Goal: Check status: Check status

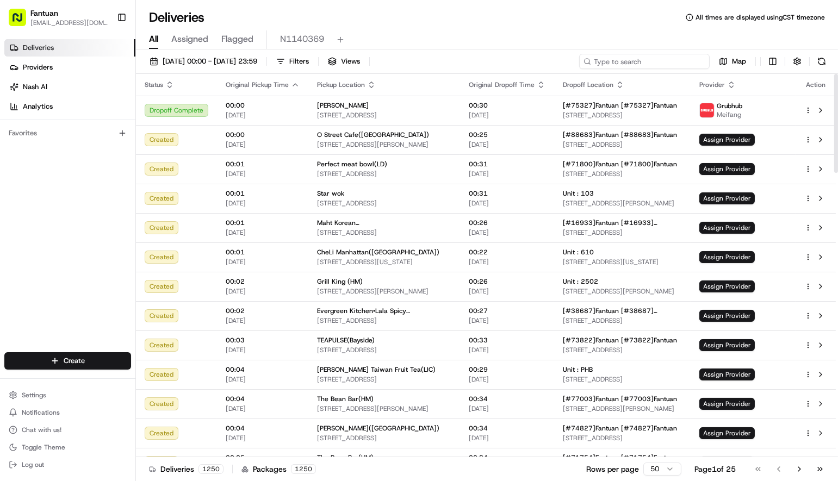
click at [652, 67] on input at bounding box center [644, 61] width 130 height 15
paste input "77907"
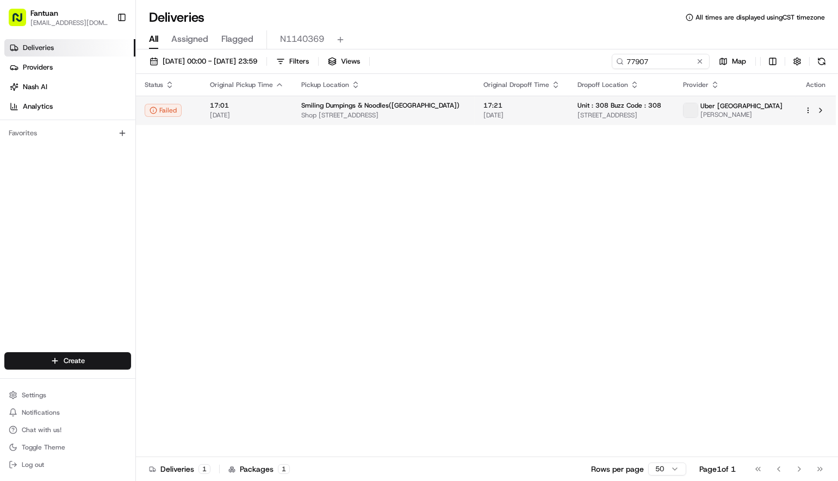
click at [348, 116] on span "Shop 3074B/500 Oxford St, Bondi Junction NSW 2022, Australia" at bounding box center [383, 115] width 165 height 9
click at [229, 122] on td "17:01 18/08/2025" at bounding box center [246, 110] width 91 height 29
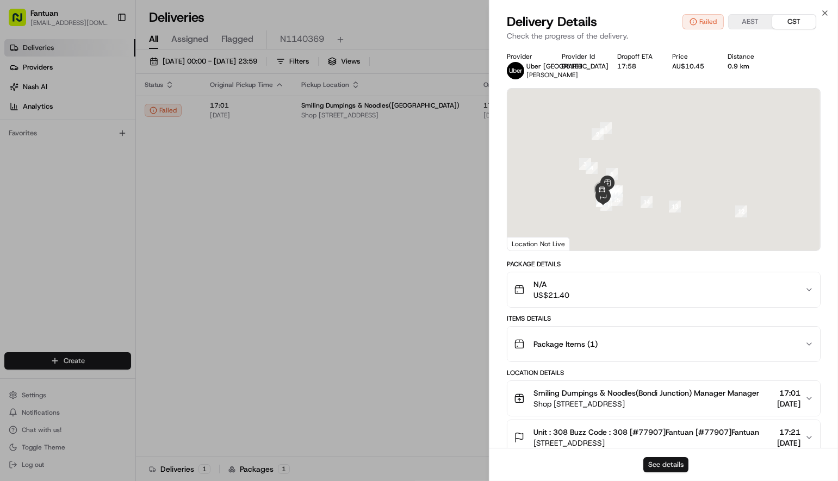
click at [660, 458] on button "See details" at bounding box center [665, 464] width 45 height 15
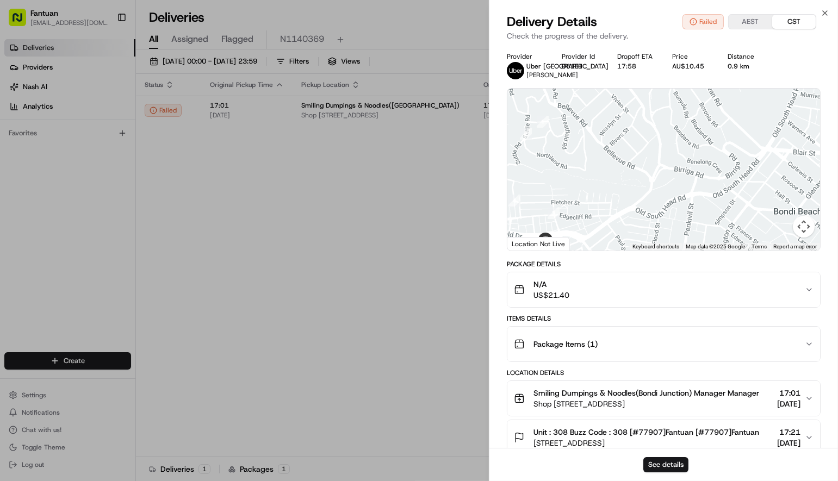
drag, startPoint x: 160, startPoint y: 221, endPoint x: 242, endPoint y: 2, distance: 233.6
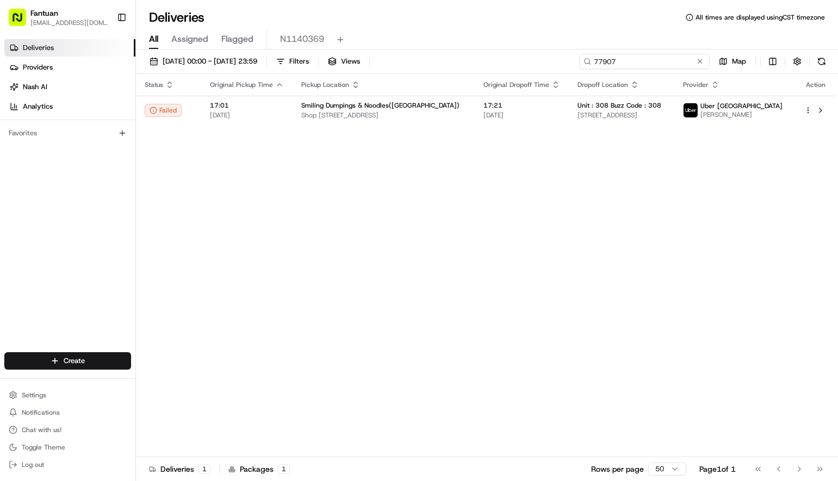
click at [405, 62] on div "18/08/2025 00:00 - 18/08/2025 23:59 Filters Views 77907 Map" at bounding box center [487, 64] width 702 height 20
paste input "97395"
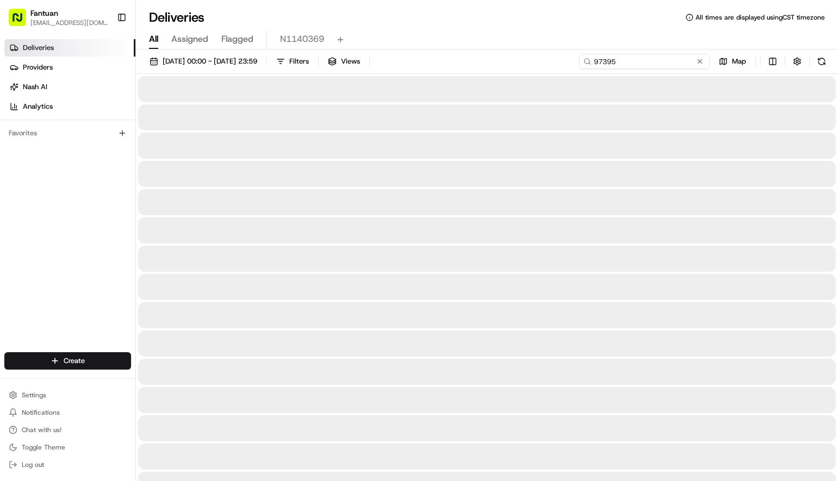
type input "97395"
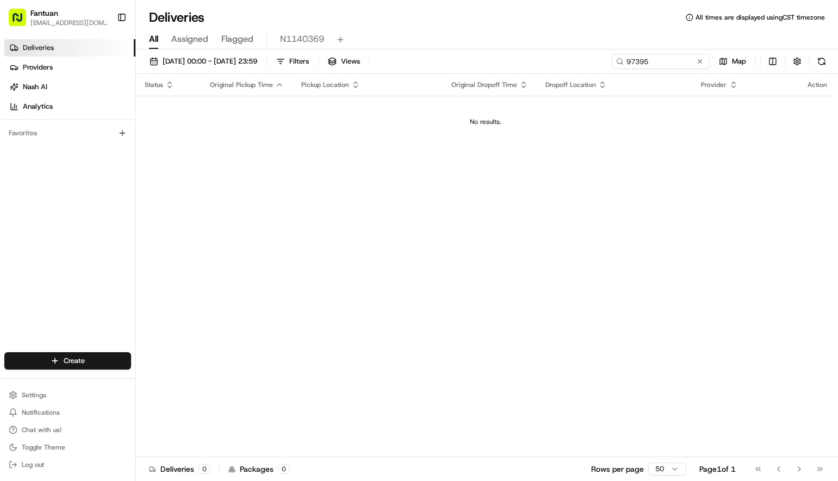
click at [191, 184] on div "Status Original Pickup Time Pickup Location Original Dropoff Time Dropoff Locat…" at bounding box center [486, 265] width 700 height 383
click at [182, 58] on span "[DATE] 00:00 - [DATE] 23:59" at bounding box center [210, 62] width 95 height 10
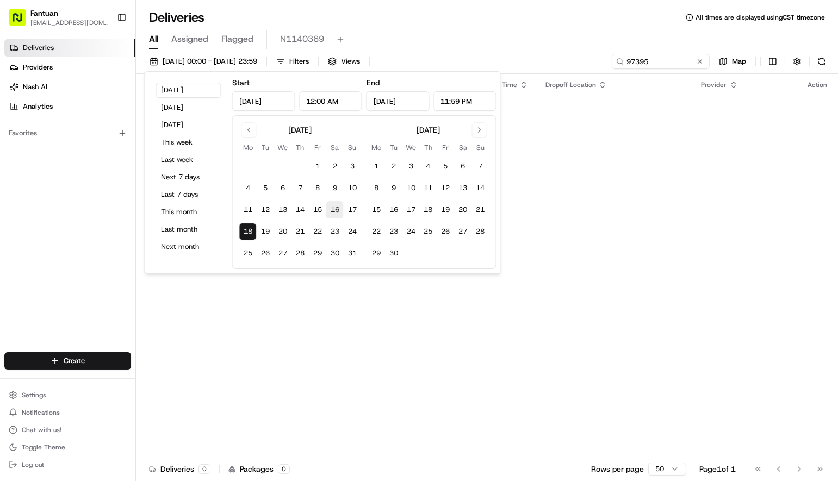
click at [330, 211] on button "16" at bounding box center [334, 209] width 17 height 17
type input "Aug 16, 2025"
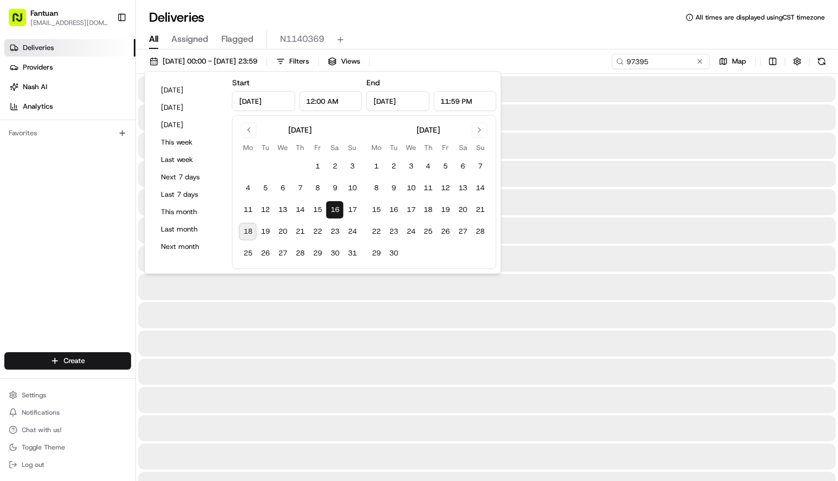
click at [252, 229] on button "18" at bounding box center [247, 231] width 17 height 17
type input "Aug 18, 2025"
click at [55, 251] on div "Deliveries Providers Nash AI Analytics Favorites" at bounding box center [67, 197] width 135 height 324
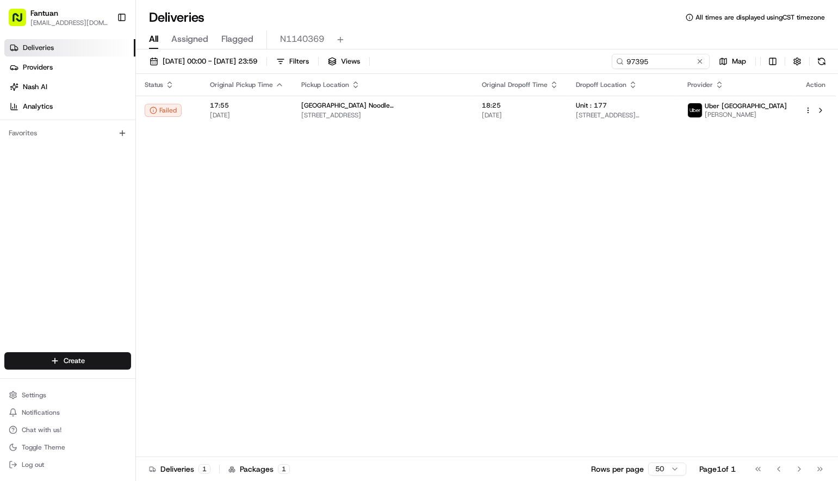
click at [176, 245] on div "Status Original Pickup Time Pickup Location Original Dropoff Time Dropoff Locat…" at bounding box center [486, 265] width 700 height 383
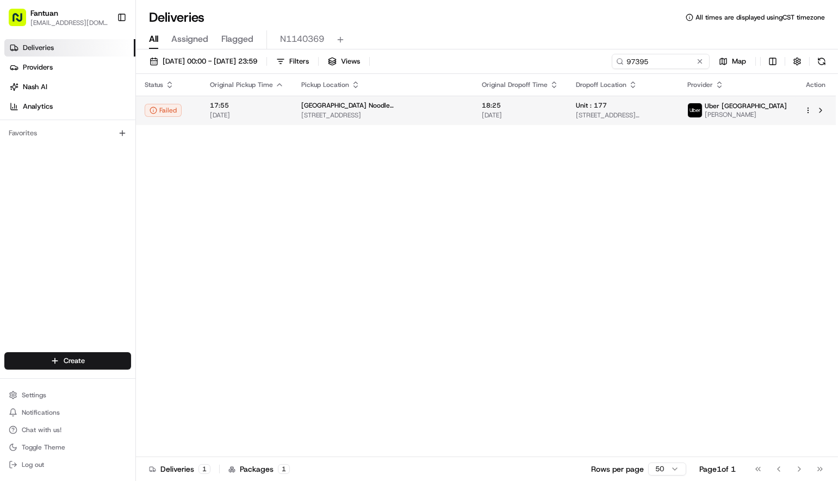
click at [584, 102] on div "Unit : 177" at bounding box center [623, 105] width 94 height 9
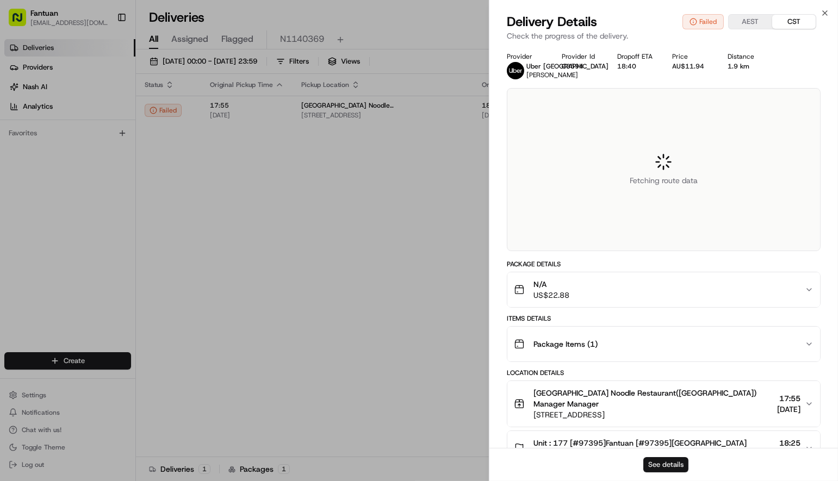
click at [669, 469] on button "See details" at bounding box center [665, 464] width 45 height 15
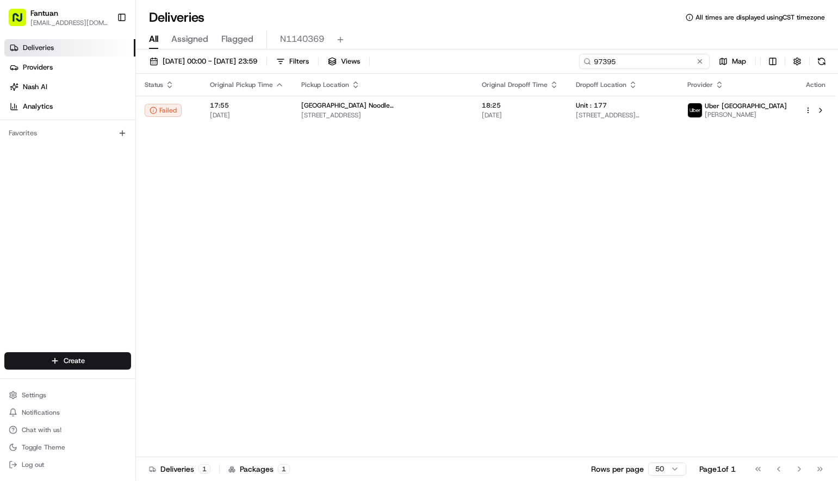
drag, startPoint x: 647, startPoint y: 57, endPoint x: 664, endPoint y: 61, distance: 16.7
click at [649, 59] on input "97395" at bounding box center [644, 61] width 130 height 15
click at [485, 55] on div "16/08/2025 00:00 - 18/08/2025 23:59 Filters Views 97395 Map" at bounding box center [487, 64] width 702 height 20
paste input "24767"
type input "24767"
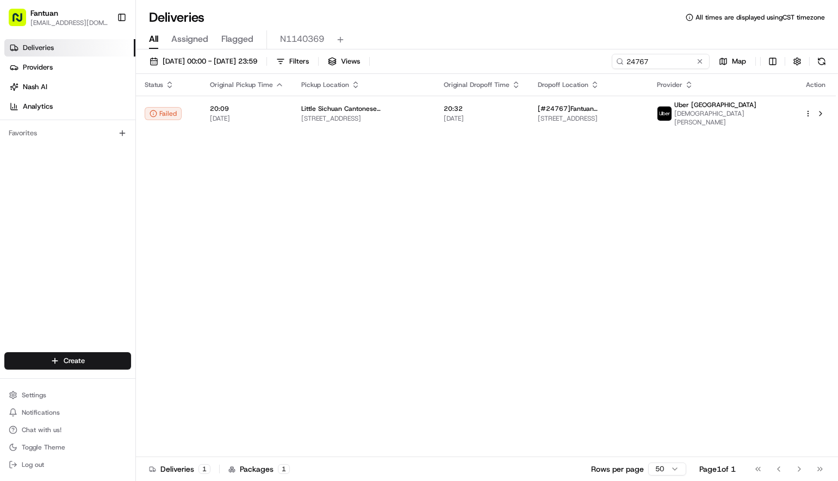
drag, startPoint x: 182, startPoint y: 210, endPoint x: 311, endPoint y: 135, distance: 150.3
click at [186, 208] on div "Status Original Pickup Time Pickup Location Original Dropoff Time Dropoff Locat…" at bounding box center [486, 265] width 700 height 383
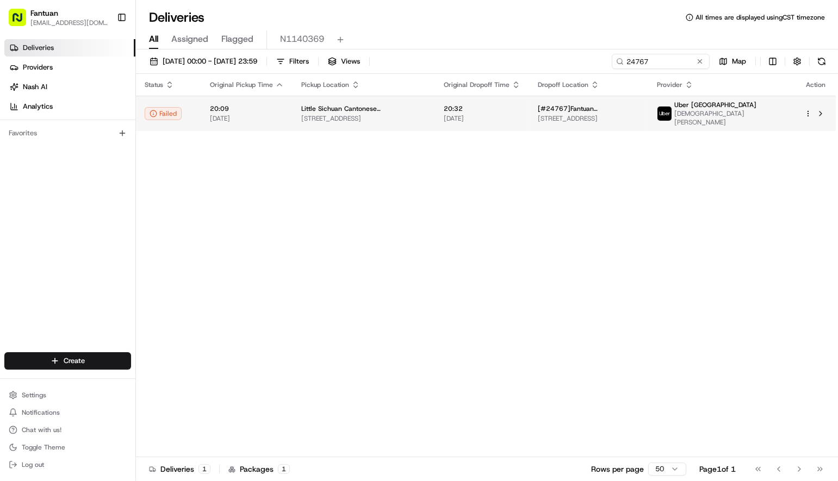
click at [327, 116] on span "165 Broadway, Ultimo NSW 2007, Australia" at bounding box center [363, 118] width 125 height 9
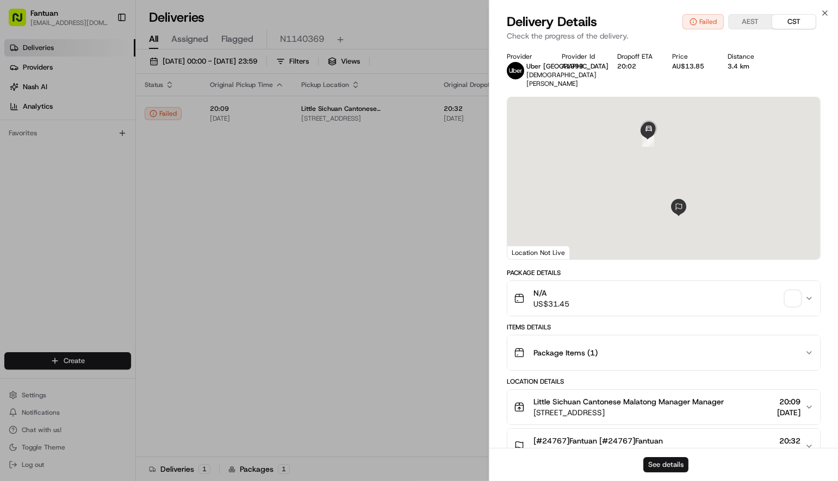
click at [664, 466] on button "See details" at bounding box center [665, 464] width 45 height 15
click at [666, 457] on button "See details" at bounding box center [665, 464] width 45 height 15
